Goal: Navigation & Orientation: Understand site structure

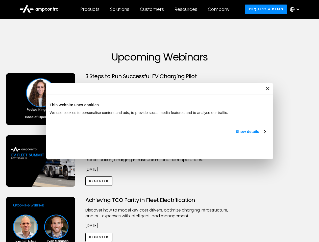
click at [236, 135] on link "Show details" at bounding box center [251, 132] width 30 height 6
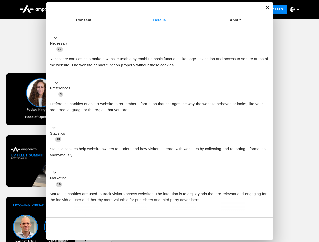
click at [266, 209] on div "Consent Details [#IABV2SETTINGS#] About This website uses cookies We use cookie…" at bounding box center [159, 121] width 227 height 238
click at [313, 204] on div "Achieving TCO Parity in Fleet Electrification Discover how to model key cost dr…" at bounding box center [159, 236] width 317 height 79
click at [155, 9] on div "Customers" at bounding box center [152, 10] width 24 height 6
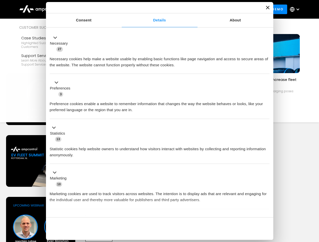
click at [90, 9] on div "Products" at bounding box center [89, 10] width 19 height 6
click at [120, 9] on div "Solutions" at bounding box center [119, 10] width 19 height 6
click at [153, 9] on div "Customers" at bounding box center [152, 10] width 24 height 6
click at [187, 9] on div "Resources" at bounding box center [185, 10] width 23 height 6
click at [220, 9] on div "Company" at bounding box center [218, 10] width 21 height 6
